Goal: Download file/media: Obtain a digital file from the website

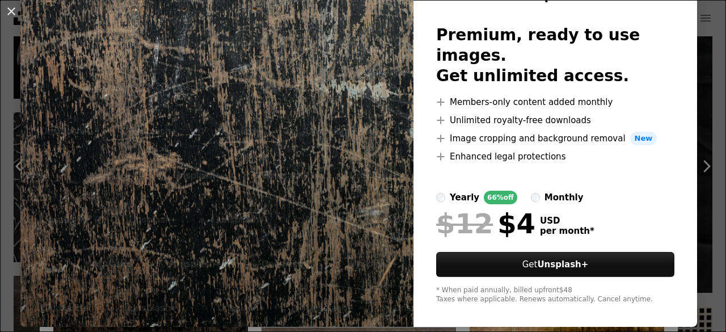
scroll to position [66, 0]
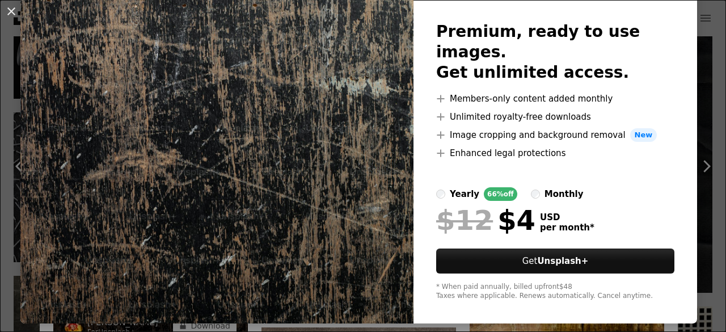
drag, startPoint x: 14, startPoint y: 10, endPoint x: 102, endPoint y: 126, distance: 145.8
click at [14, 11] on button "An X shape" at bounding box center [12, 12] width 14 height 14
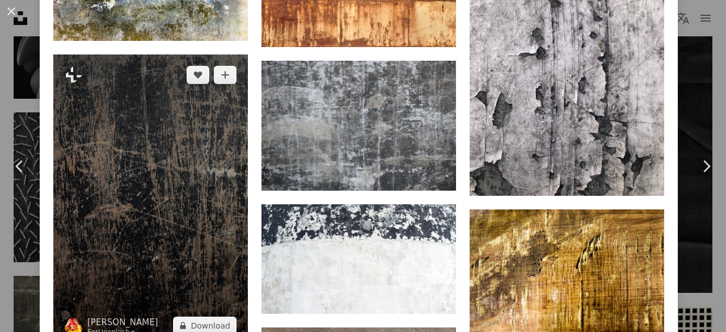
click at [180, 144] on img at bounding box center [150, 200] width 195 height 292
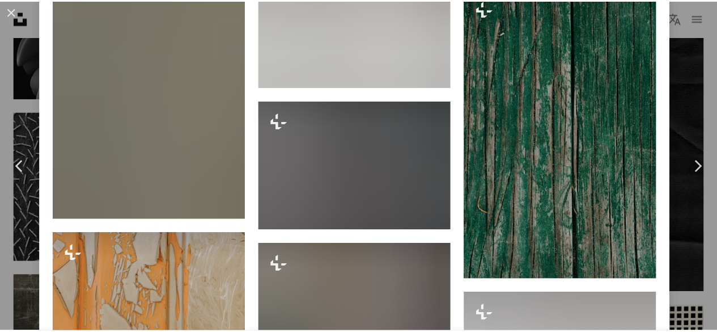
scroll to position [9496, 0]
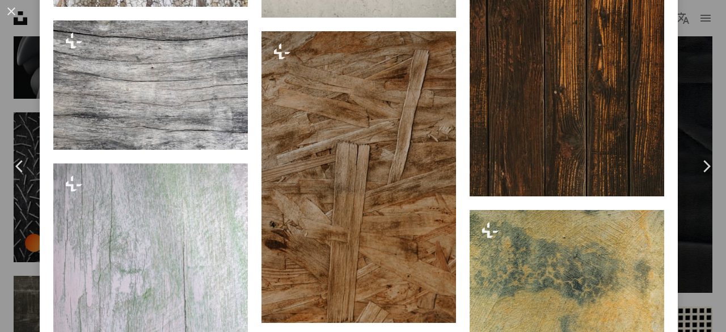
drag, startPoint x: 11, startPoint y: 11, endPoint x: 92, endPoint y: 120, distance: 135.3
click at [12, 11] on button "An X shape" at bounding box center [12, 12] width 14 height 14
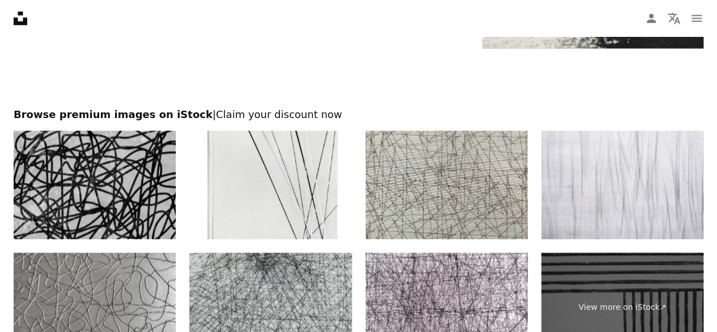
scroll to position [11739, 0]
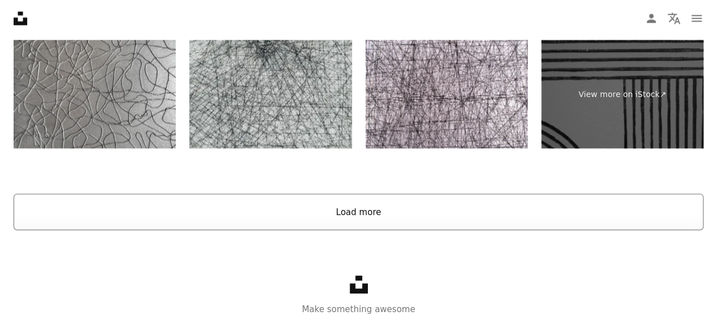
click at [235, 208] on button "Load more" at bounding box center [359, 211] width 690 height 36
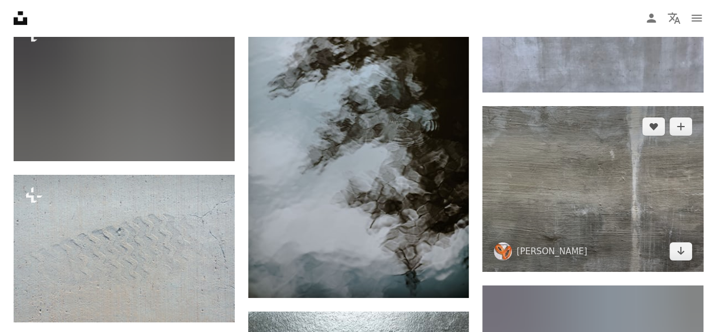
scroll to position [12798, 0]
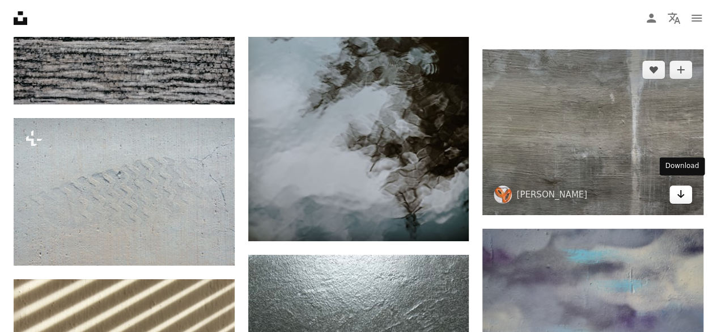
click at [683, 194] on icon "Arrow pointing down" at bounding box center [681, 194] width 9 height 14
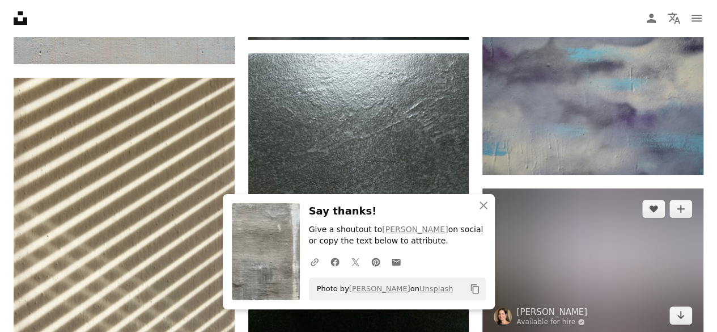
scroll to position [13062, 0]
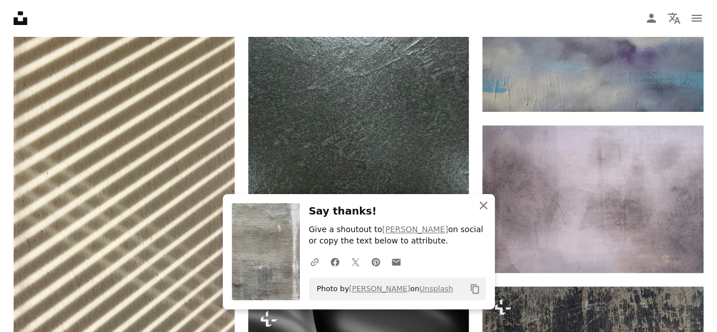
click at [485, 209] on icon "An X shape" at bounding box center [484, 206] width 14 height 14
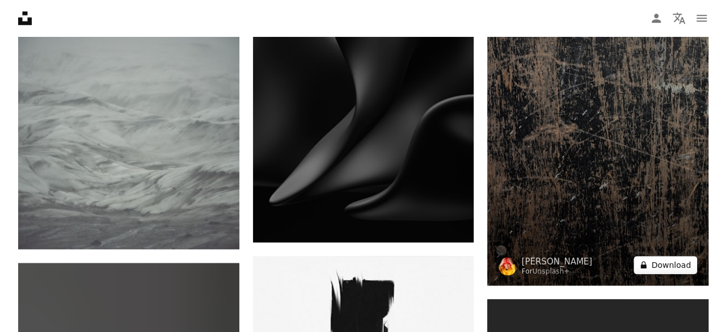
scroll to position [13327, 0]
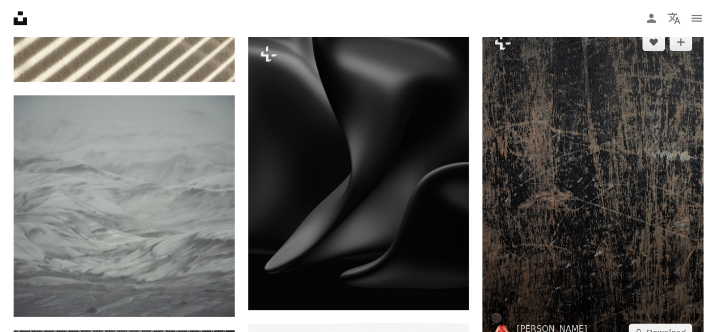
click at [636, 190] on img at bounding box center [593, 187] width 221 height 331
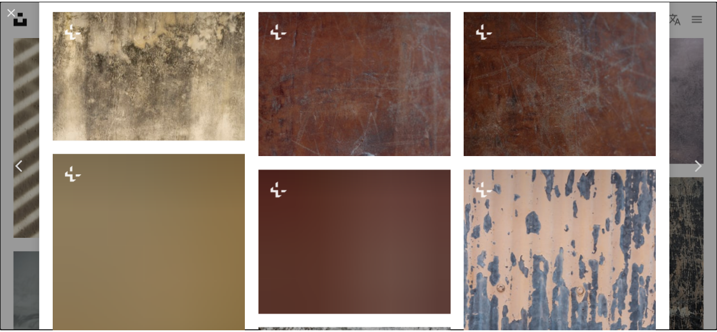
scroll to position [794, 0]
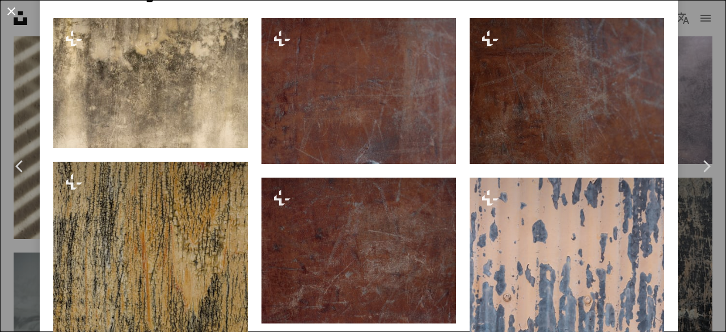
click at [9, 11] on button "An X shape" at bounding box center [12, 12] width 14 height 14
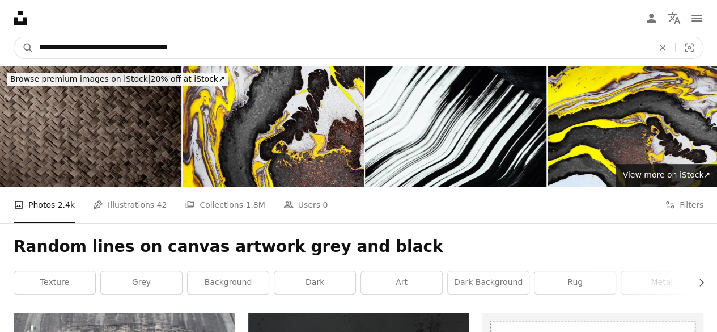
click at [174, 49] on input "**********" at bounding box center [341, 48] width 617 height 22
click at [169, 46] on input "**********" at bounding box center [341, 48] width 617 height 22
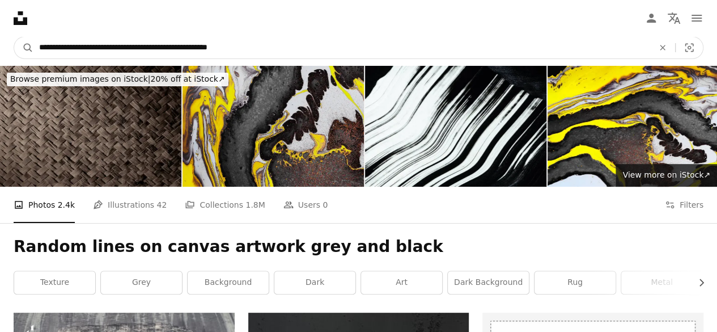
type input "**********"
click at [14, 37] on button "A magnifying glass" at bounding box center [23, 48] width 19 height 22
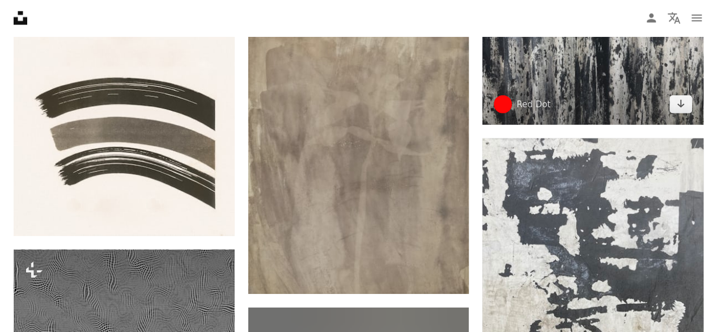
scroll to position [1191, 0]
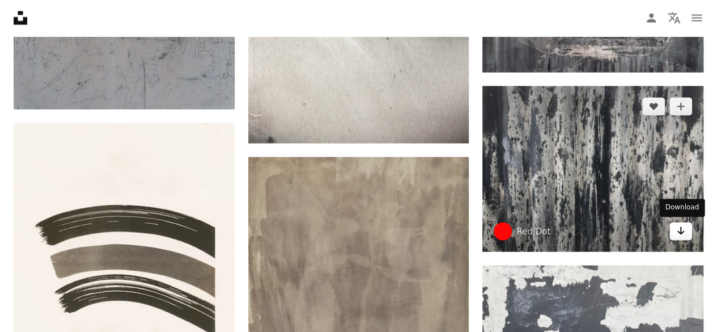
click at [686, 230] on link "Arrow pointing down" at bounding box center [681, 231] width 23 height 18
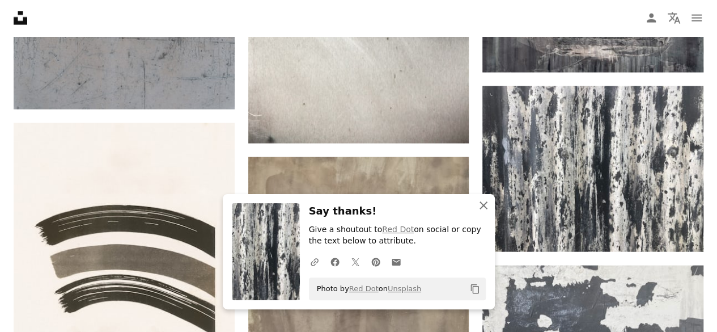
click at [482, 208] on icon "An X shape" at bounding box center [484, 206] width 14 height 14
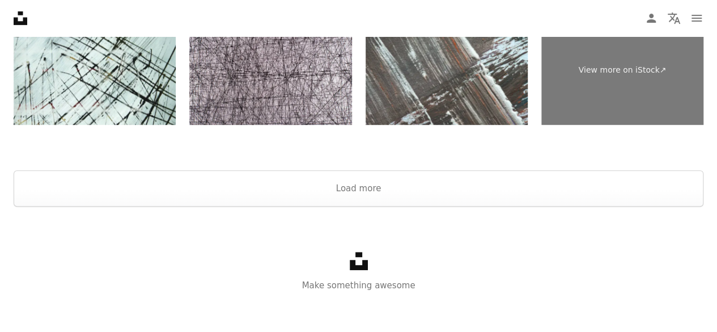
scroll to position [2422, 0]
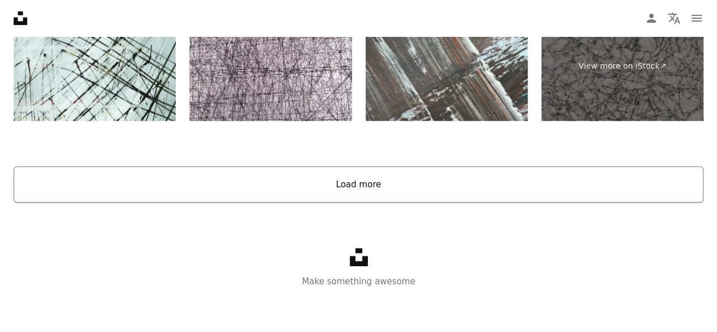
drag, startPoint x: 342, startPoint y: 203, endPoint x: 338, endPoint y: 182, distance: 21.4
click at [342, 202] on div "Unsplash logo Make something awesome" at bounding box center [358, 267] width 717 height 131
click at [338, 182] on button "Load more" at bounding box center [359, 184] width 690 height 36
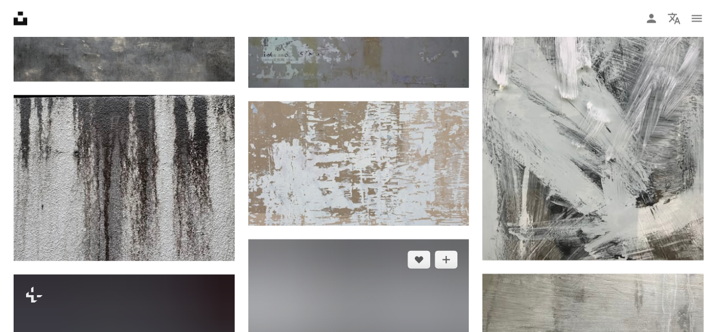
scroll to position [3084, 0]
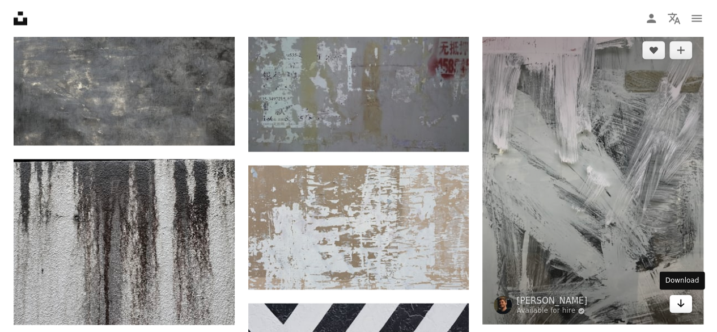
click at [685, 305] on icon "Arrow pointing down" at bounding box center [681, 303] width 9 height 14
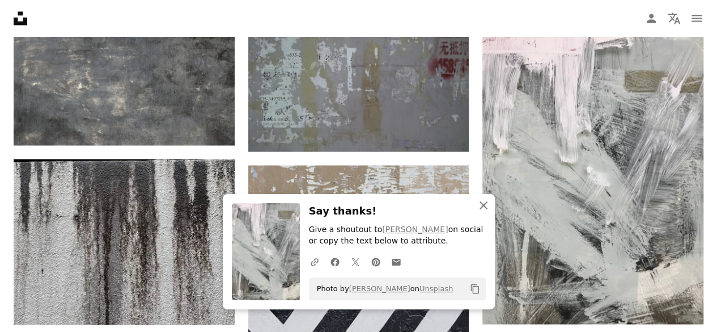
click at [480, 207] on icon "An X shape" at bounding box center [484, 206] width 14 height 14
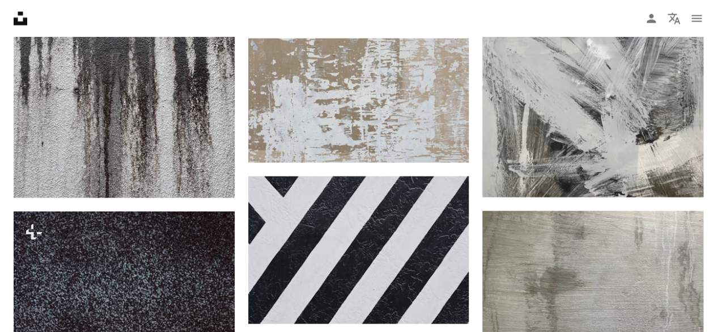
scroll to position [3216, 0]
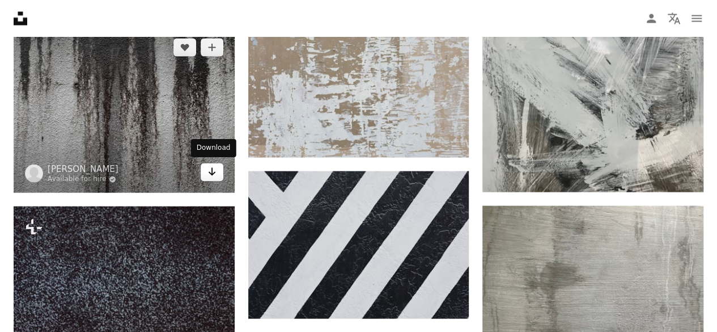
click at [213, 176] on icon "Arrow pointing down" at bounding box center [212, 171] width 9 height 14
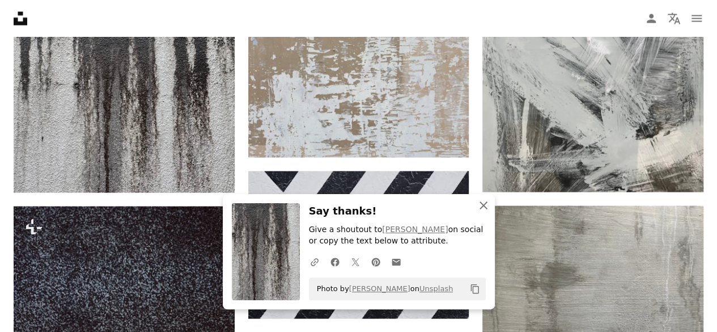
click at [482, 207] on icon "button" at bounding box center [484, 205] width 8 height 8
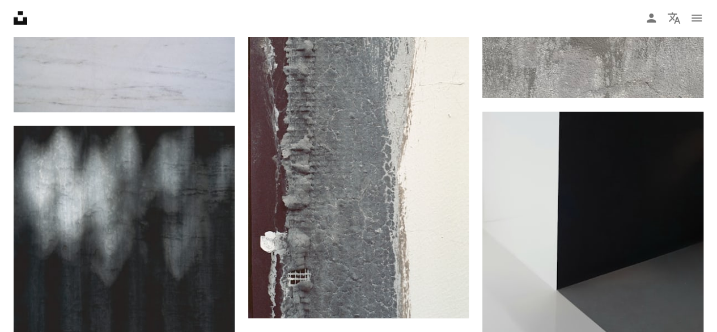
scroll to position [0, 0]
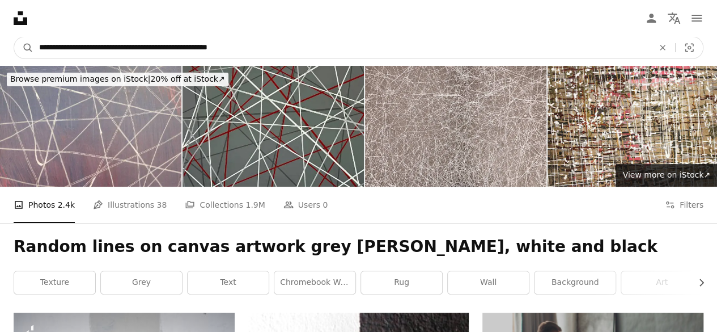
click at [210, 50] on input "**********" at bounding box center [341, 48] width 617 height 22
drag, startPoint x: 86, startPoint y: 48, endPoint x: 0, endPoint y: 40, distance: 86.0
click at [0, 40] on nav "**********" at bounding box center [358, 47] width 717 height 36
type input "**********"
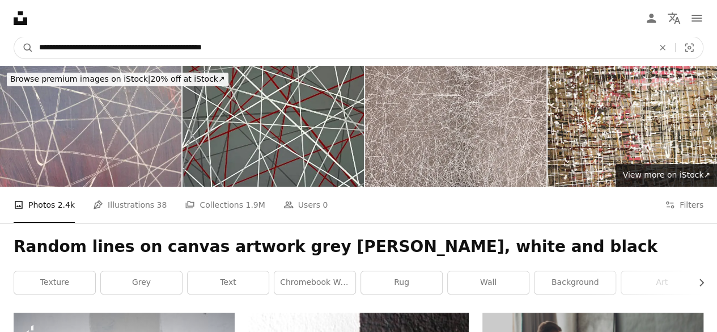
click at [14, 37] on button "A magnifying glass" at bounding box center [23, 48] width 19 height 22
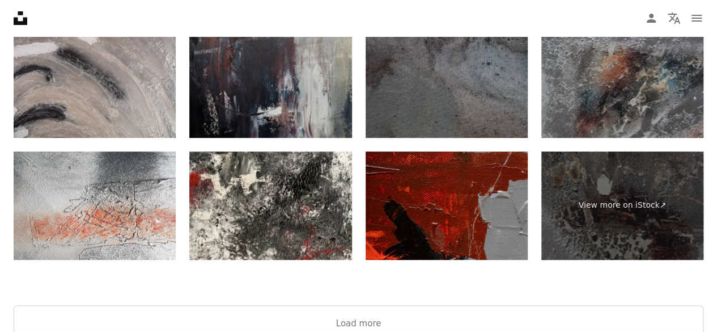
scroll to position [2249, 0]
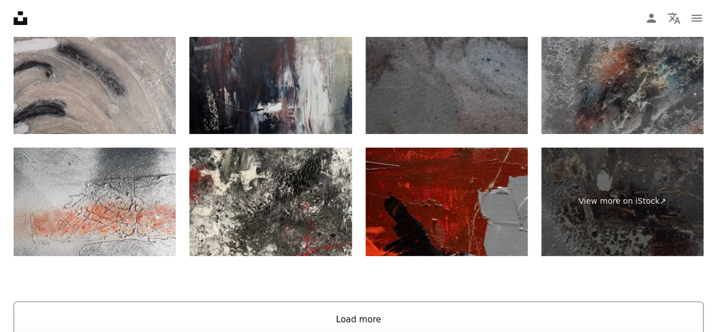
click at [261, 307] on button "Load more" at bounding box center [359, 319] width 690 height 36
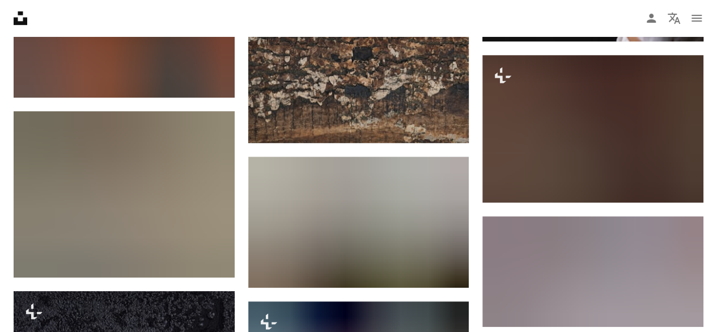
scroll to position [0, 0]
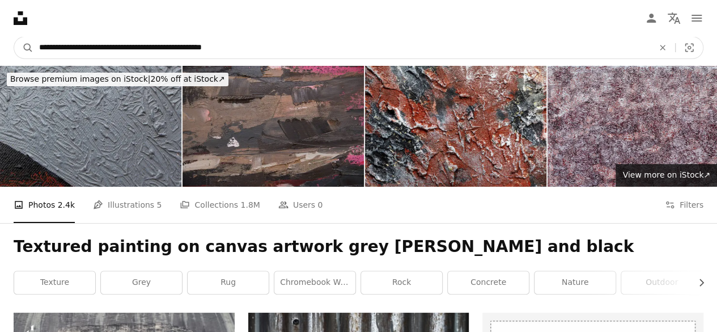
click at [54, 42] on input "**********" at bounding box center [341, 48] width 617 height 22
click at [54, 41] on input "**********" at bounding box center [341, 48] width 617 height 22
type input "**********"
click button "A magnifying glass" at bounding box center [23, 48] width 19 height 22
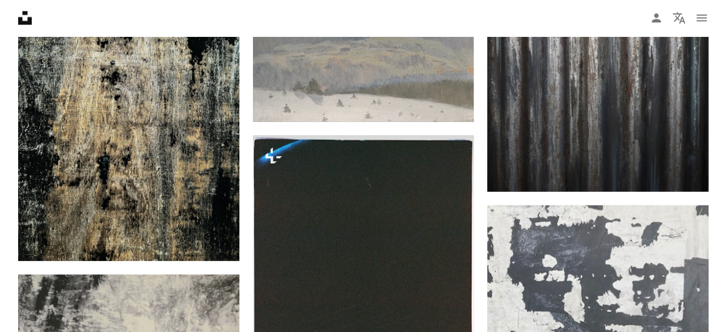
scroll to position [1323, 0]
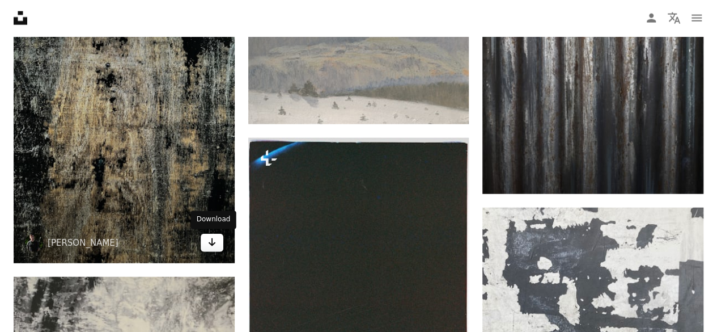
click at [211, 241] on icon "Arrow pointing down" at bounding box center [212, 242] width 9 height 14
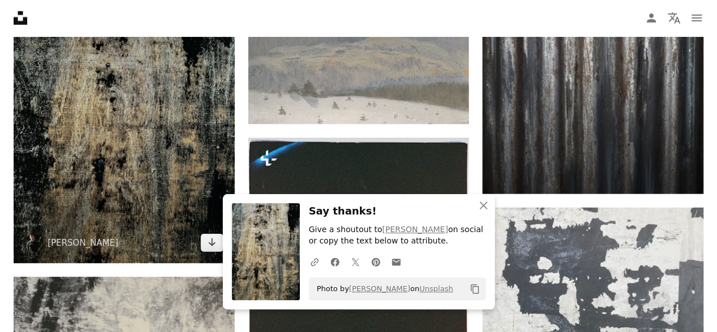
click at [158, 154] on img at bounding box center [124, 116] width 221 height 294
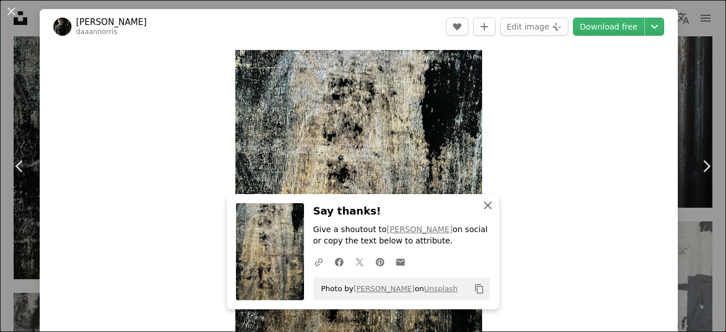
click at [482, 208] on icon "An X shape" at bounding box center [488, 206] width 14 height 14
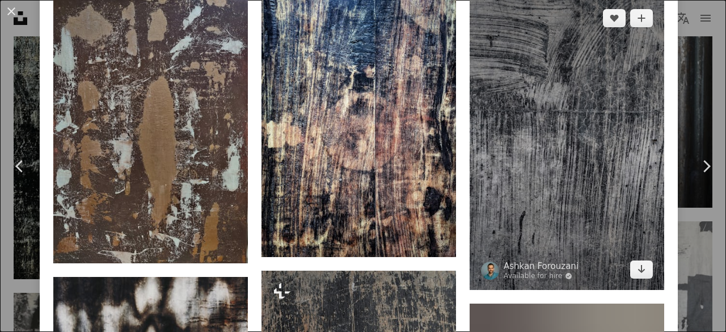
scroll to position [794, 0]
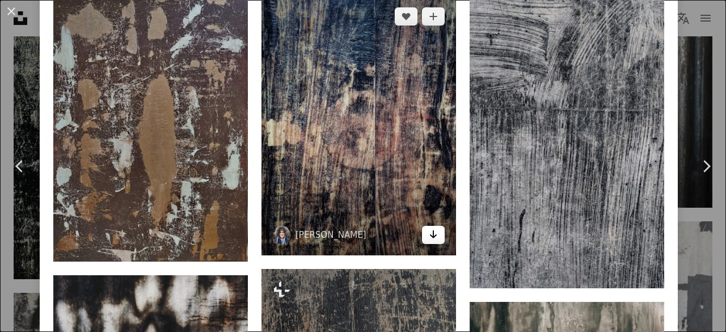
click at [429, 229] on icon "Arrow pointing down" at bounding box center [433, 234] width 9 height 14
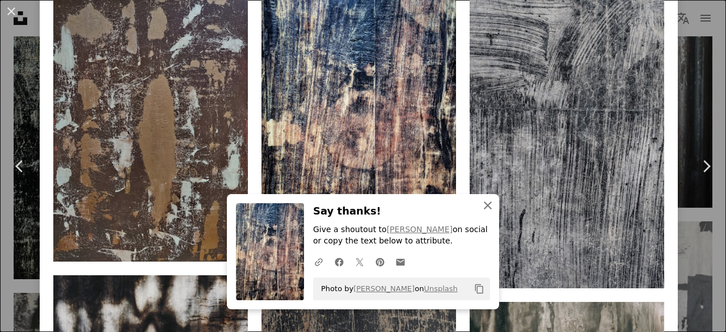
click at [485, 206] on icon "An X shape" at bounding box center [488, 206] width 14 height 14
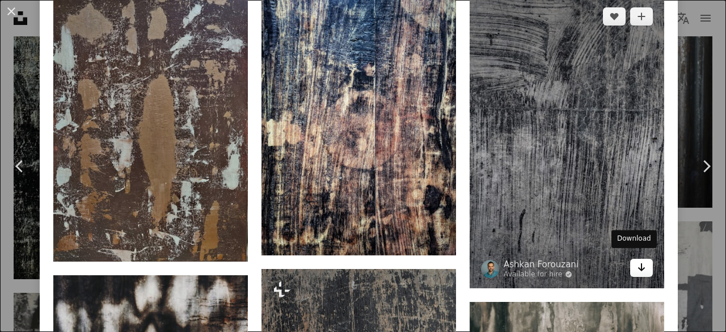
click at [637, 264] on icon "Arrow pointing down" at bounding box center [641, 267] width 9 height 14
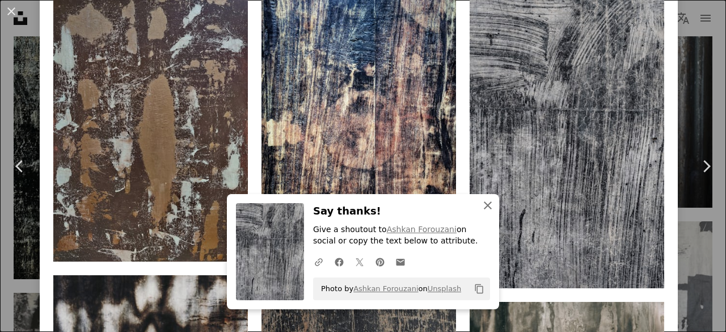
click at [484, 204] on icon "button" at bounding box center [488, 205] width 8 height 8
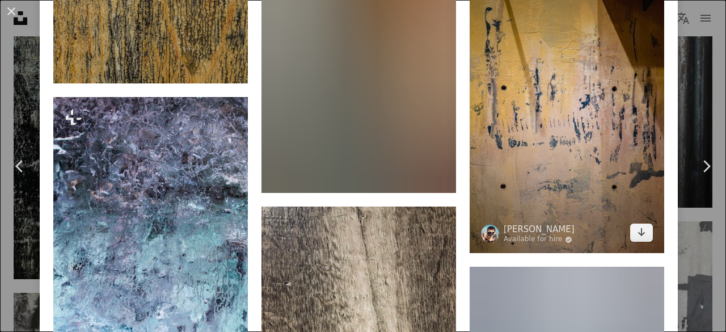
scroll to position [1588, 0]
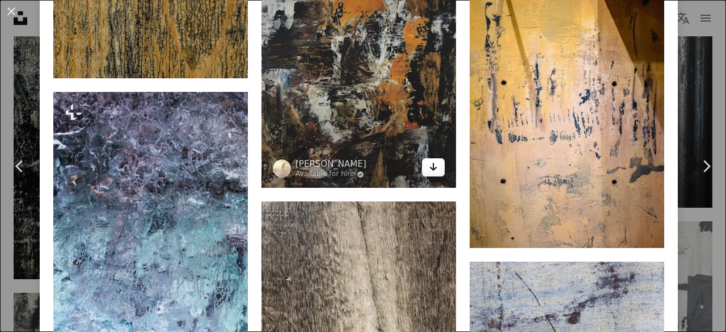
click at [429, 160] on icon "Arrow pointing down" at bounding box center [433, 167] width 9 height 14
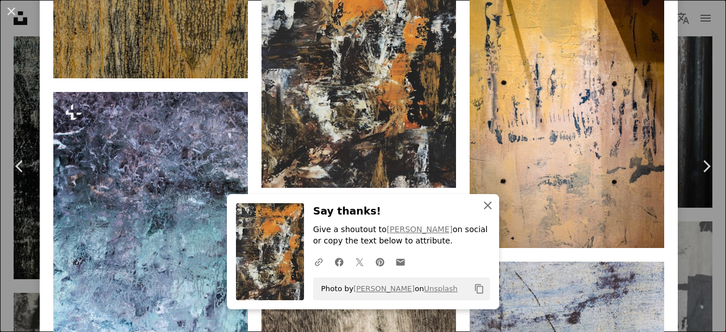
click at [483, 200] on icon "An X shape" at bounding box center [488, 206] width 14 height 14
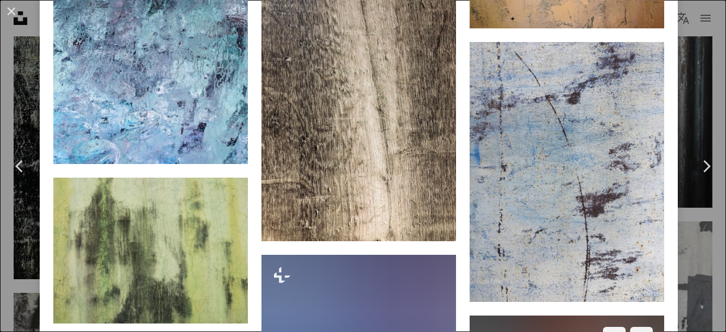
scroll to position [1720, 0]
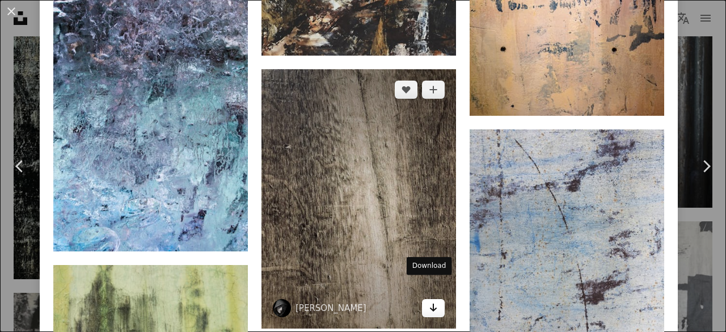
click at [422, 299] on link "Arrow pointing down" at bounding box center [433, 308] width 23 height 18
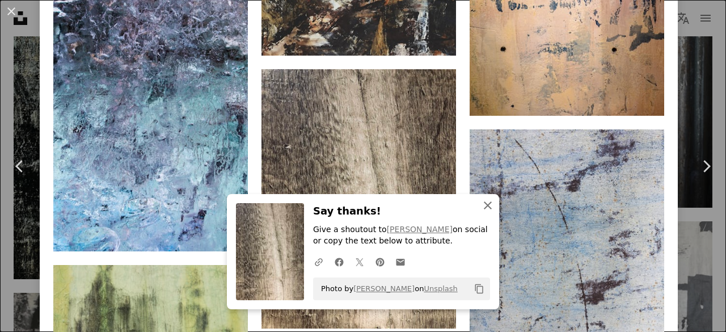
click at [485, 201] on icon "An X shape" at bounding box center [488, 206] width 14 height 14
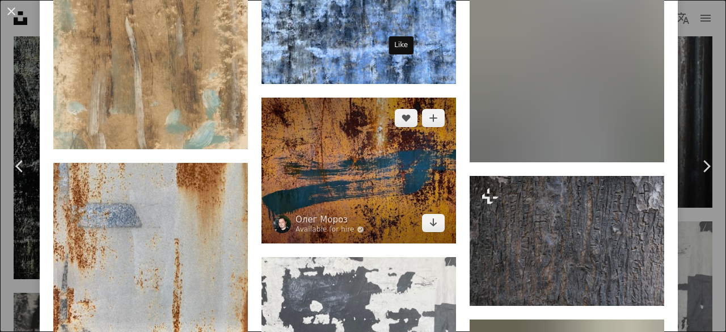
scroll to position [4148, 0]
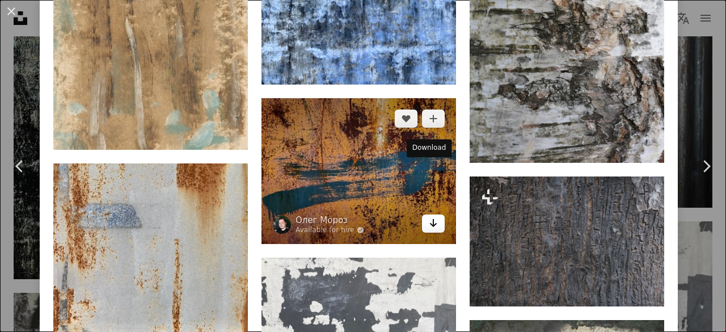
click at [429, 216] on icon "Arrow pointing down" at bounding box center [433, 223] width 9 height 14
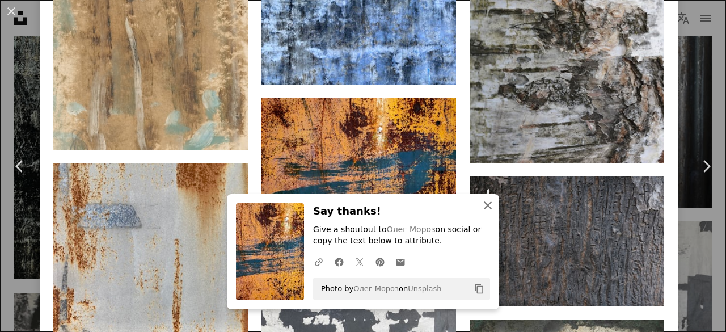
click at [484, 209] on icon "An X shape" at bounding box center [488, 206] width 14 height 14
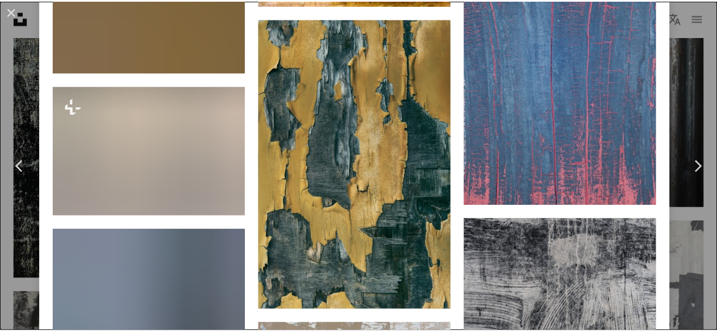
scroll to position [4677, 0]
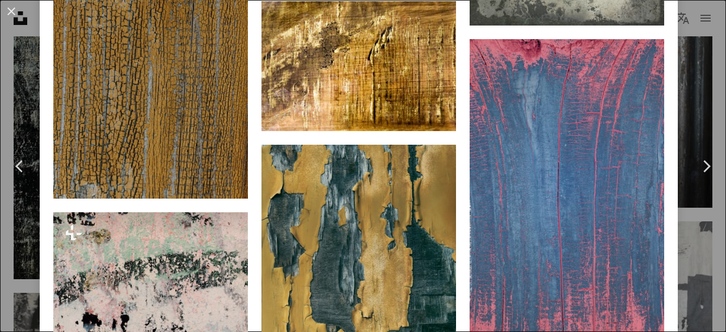
click at [12, 7] on button "An X shape" at bounding box center [12, 12] width 14 height 14
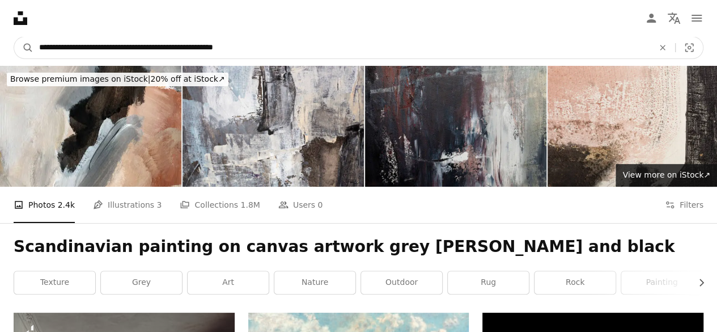
drag, startPoint x: 204, startPoint y: 48, endPoint x: 285, endPoint y: 58, distance: 81.7
click at [285, 58] on input "**********" at bounding box center [341, 48] width 617 height 22
type input "**********"
click at [14, 37] on button "A magnifying glass" at bounding box center [23, 48] width 19 height 22
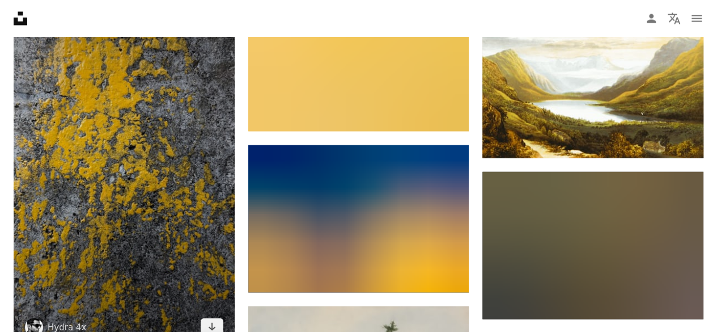
scroll to position [1058, 0]
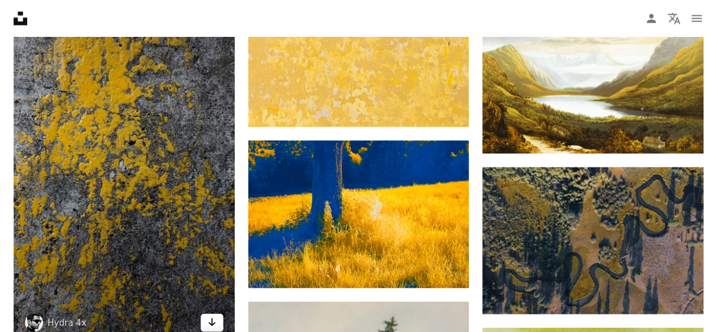
click at [212, 318] on icon "Download" at bounding box center [211, 322] width 7 height 8
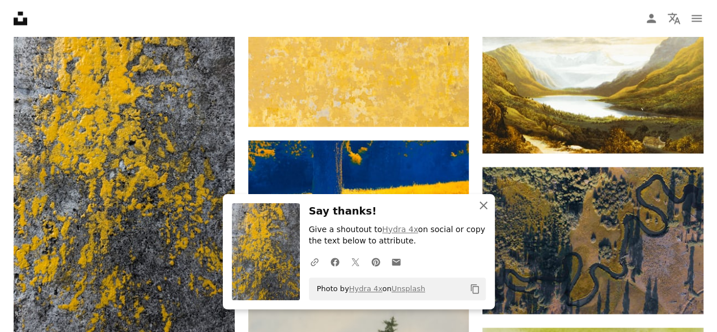
click at [486, 204] on icon "An X shape" at bounding box center [484, 206] width 14 height 14
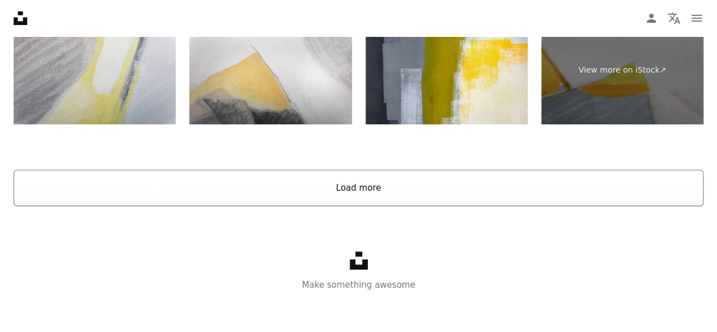
click at [398, 187] on button "Load more" at bounding box center [359, 188] width 690 height 36
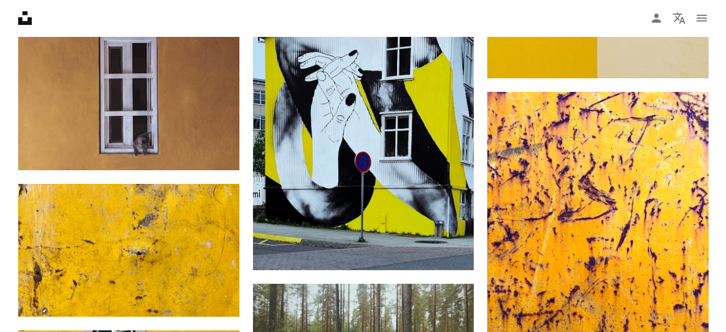
scroll to position [4234, 0]
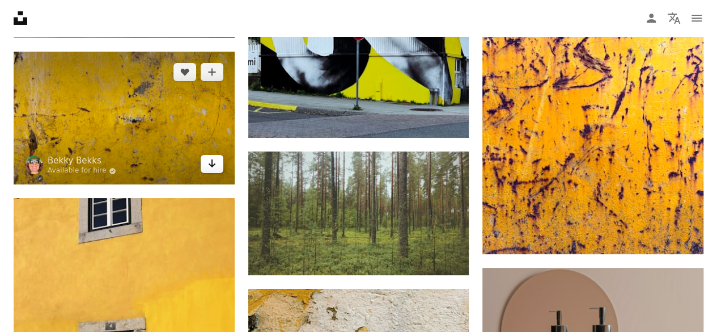
click at [217, 159] on link "Arrow pointing down" at bounding box center [212, 164] width 23 height 18
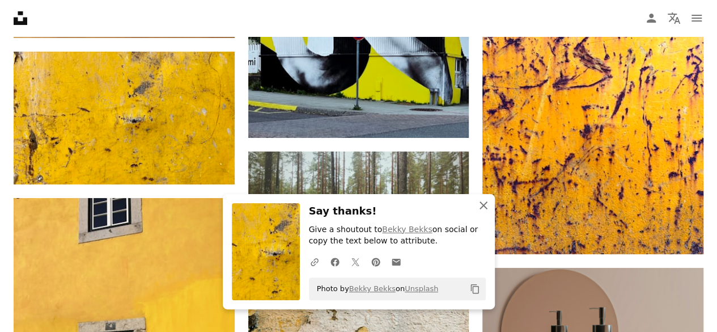
click at [485, 206] on icon "An X shape" at bounding box center [484, 206] width 14 height 14
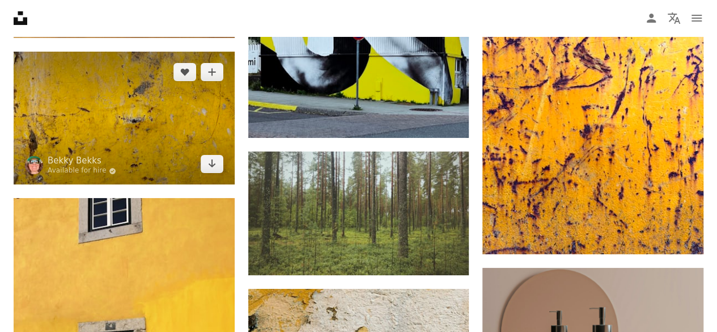
click at [119, 95] on img at bounding box center [124, 118] width 221 height 133
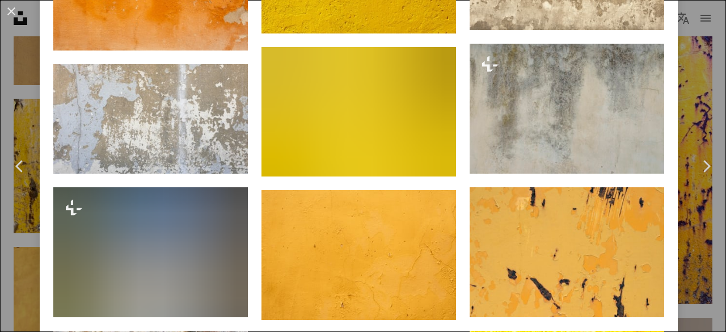
scroll to position [1455, 0]
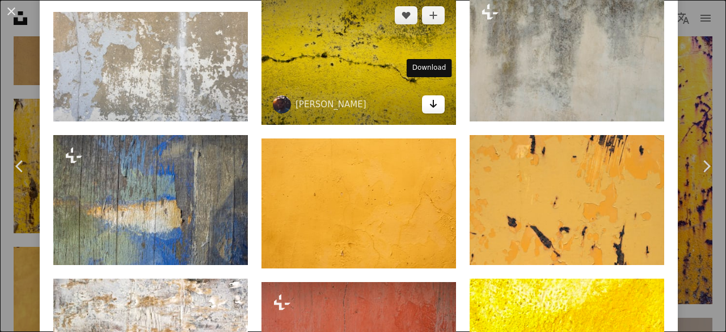
click at [430, 100] on icon "Download" at bounding box center [433, 104] width 7 height 8
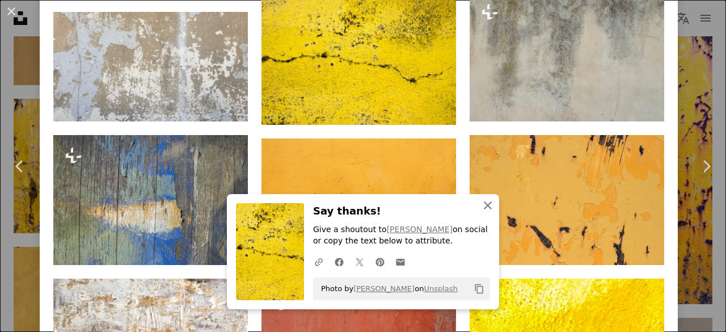
click at [484, 203] on icon "An X shape" at bounding box center [488, 206] width 14 height 14
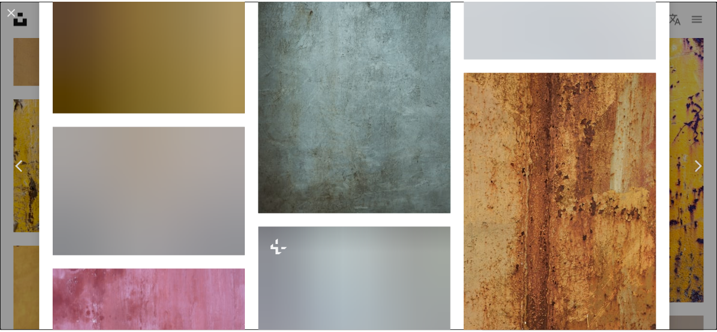
scroll to position [6417, 0]
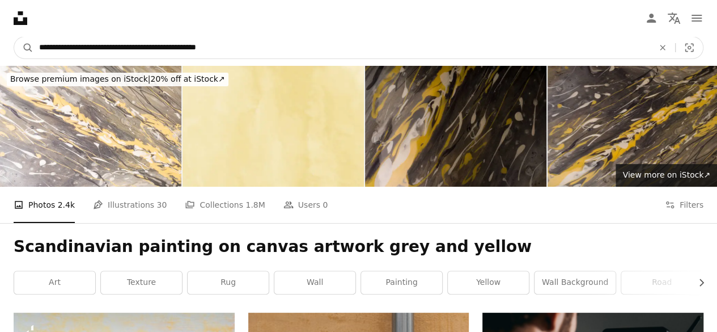
drag, startPoint x: 252, startPoint y: 44, endPoint x: 0, endPoint y: 26, distance: 252.5
type input "**********"
click at [14, 37] on button "A magnifying glass" at bounding box center [23, 48] width 19 height 22
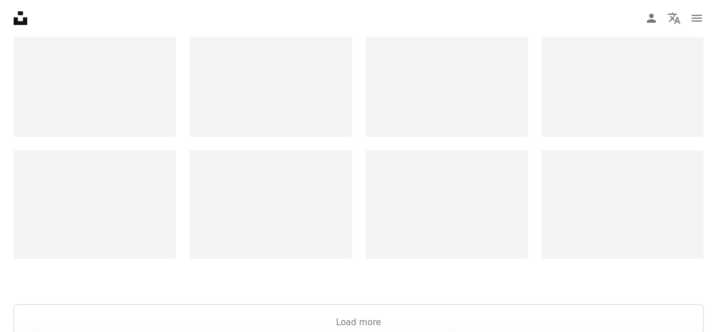
scroll to position [2249, 0]
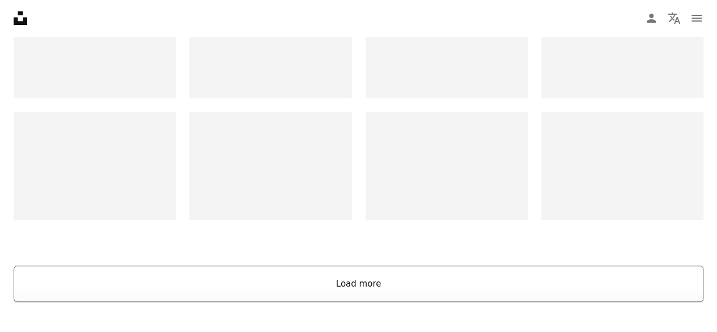
click at [507, 271] on button "Load more" at bounding box center [359, 283] width 690 height 36
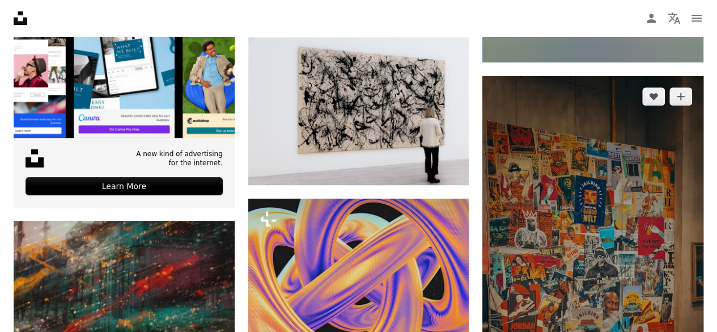
scroll to position [2382, 0]
